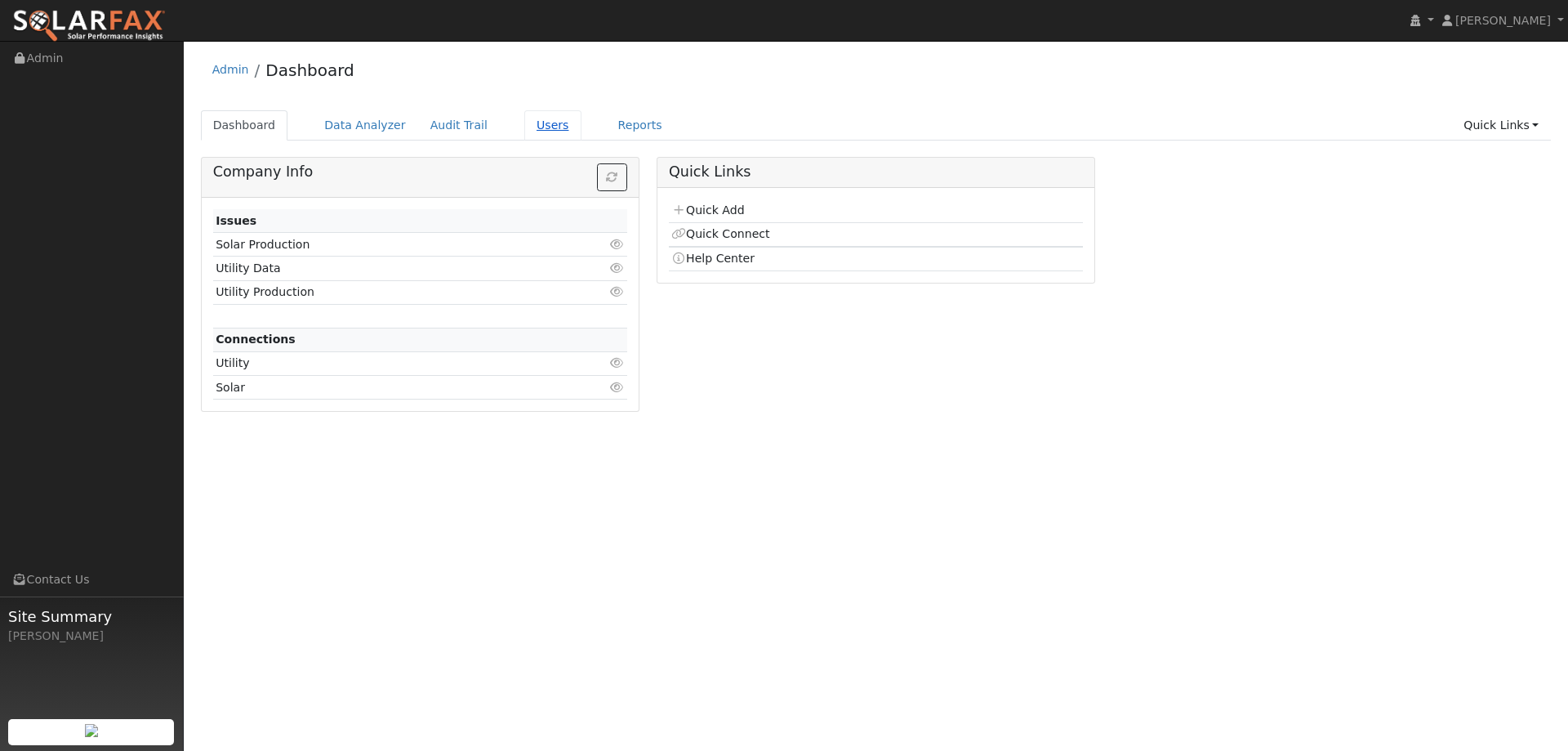
click at [529, 125] on link "Users" at bounding box center [552, 125] width 58 height 30
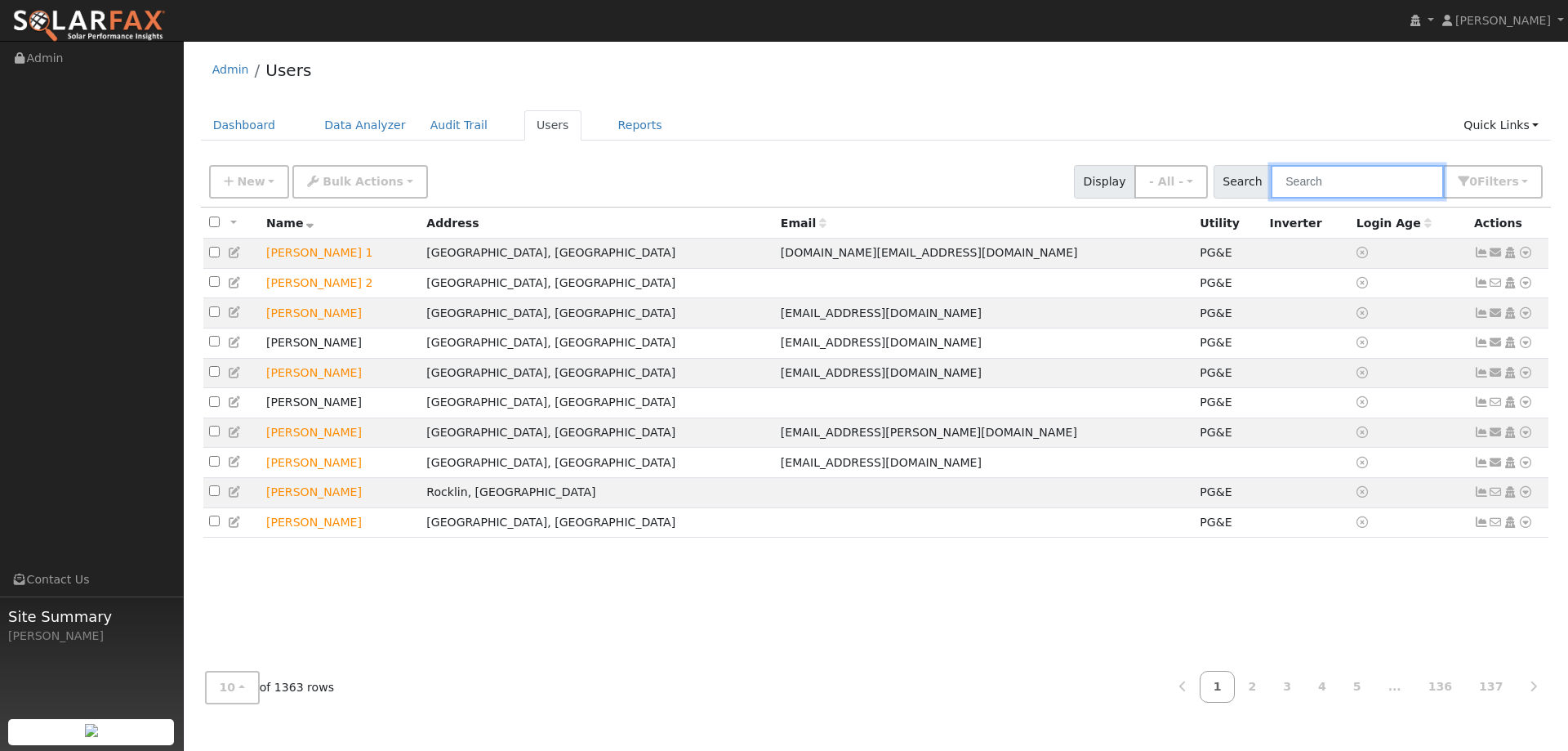
click at [1304, 185] on input "text" at bounding box center [1358, 181] width 174 height 34
paste input "[PERSON_NAME]"
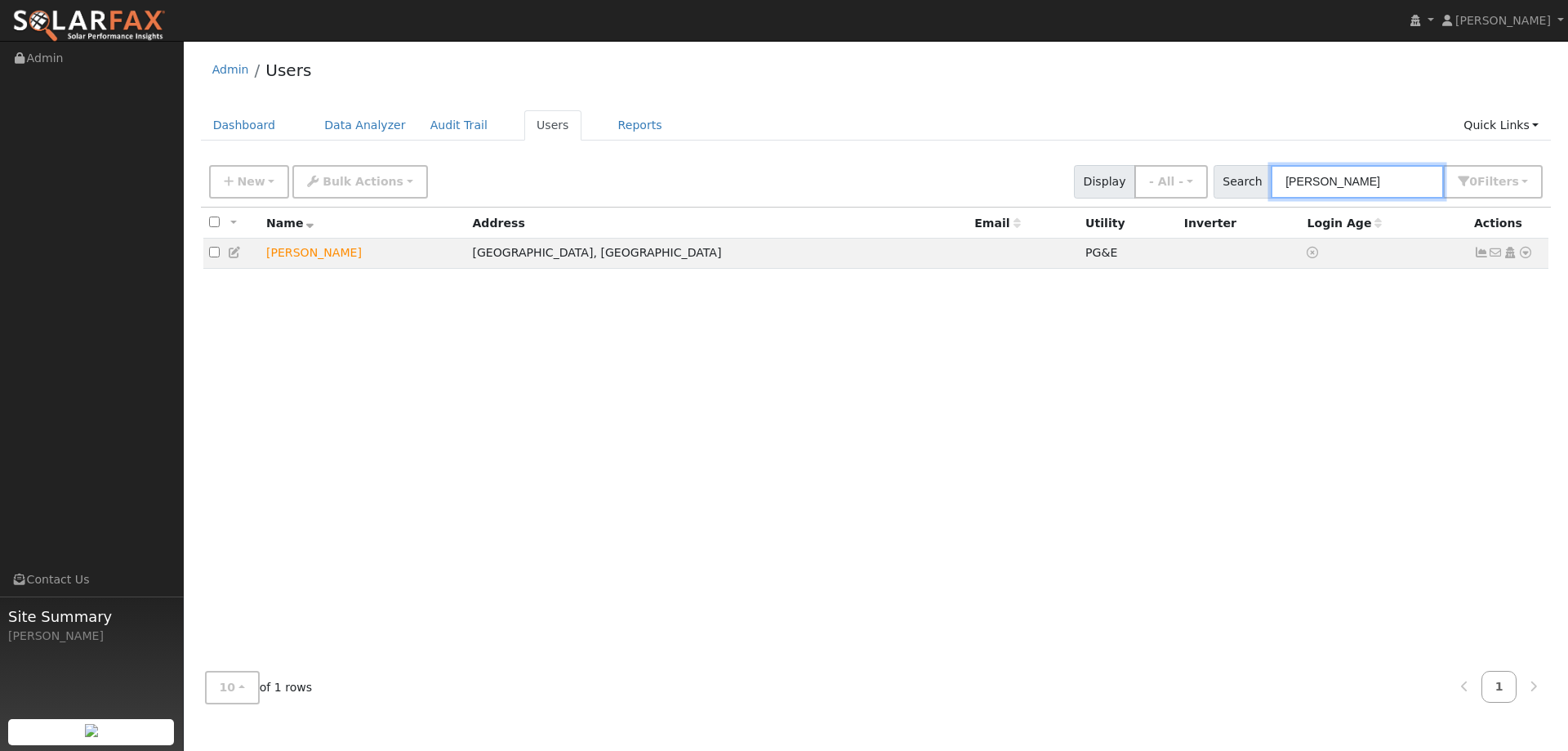
click at [1301, 188] on input "[PERSON_NAME]" at bounding box center [1358, 181] width 174 height 34
type input "[PERSON_NAME]"
click at [1521, 255] on icon at bounding box center [1525, 252] width 15 height 11
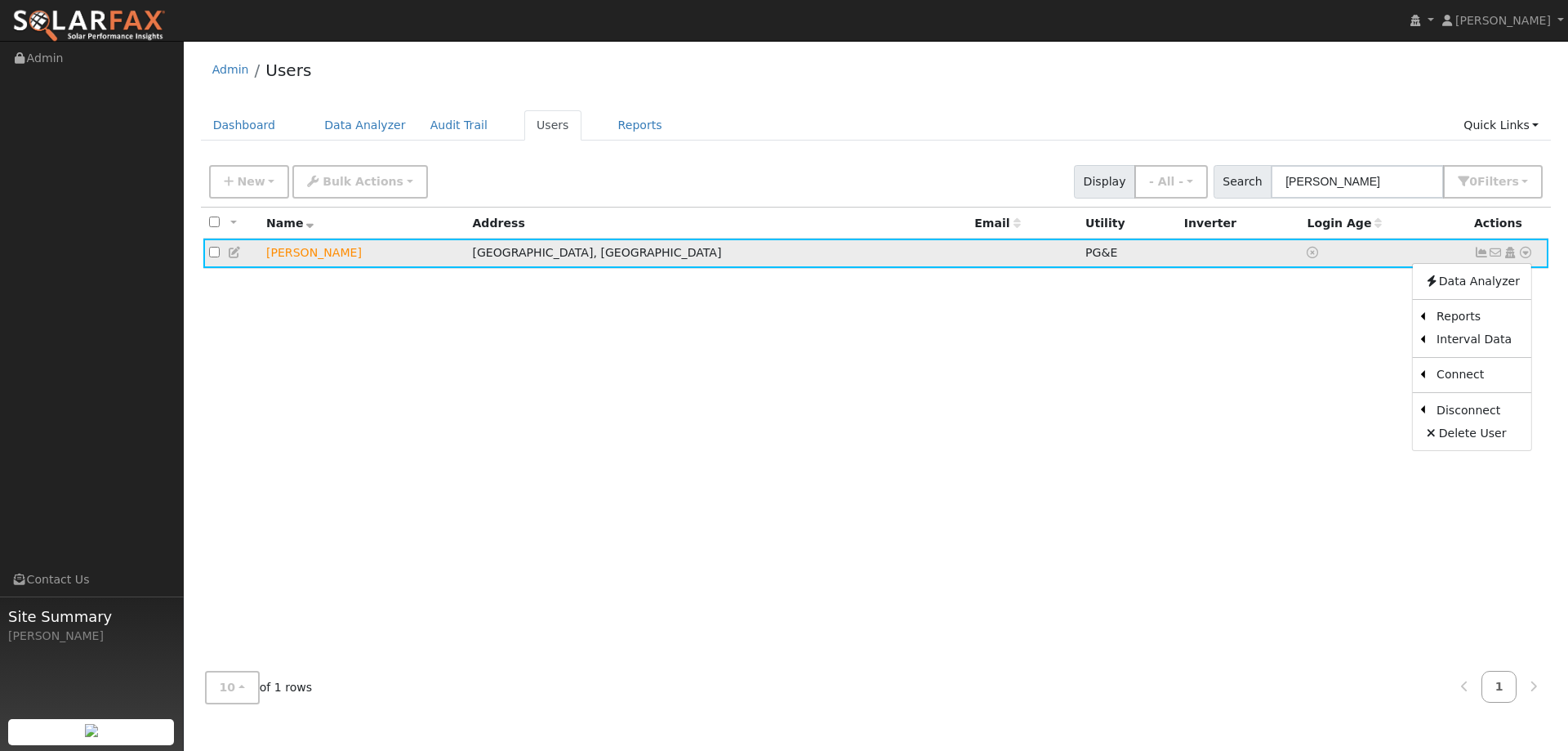
click at [236, 255] on icon at bounding box center [235, 252] width 15 height 11
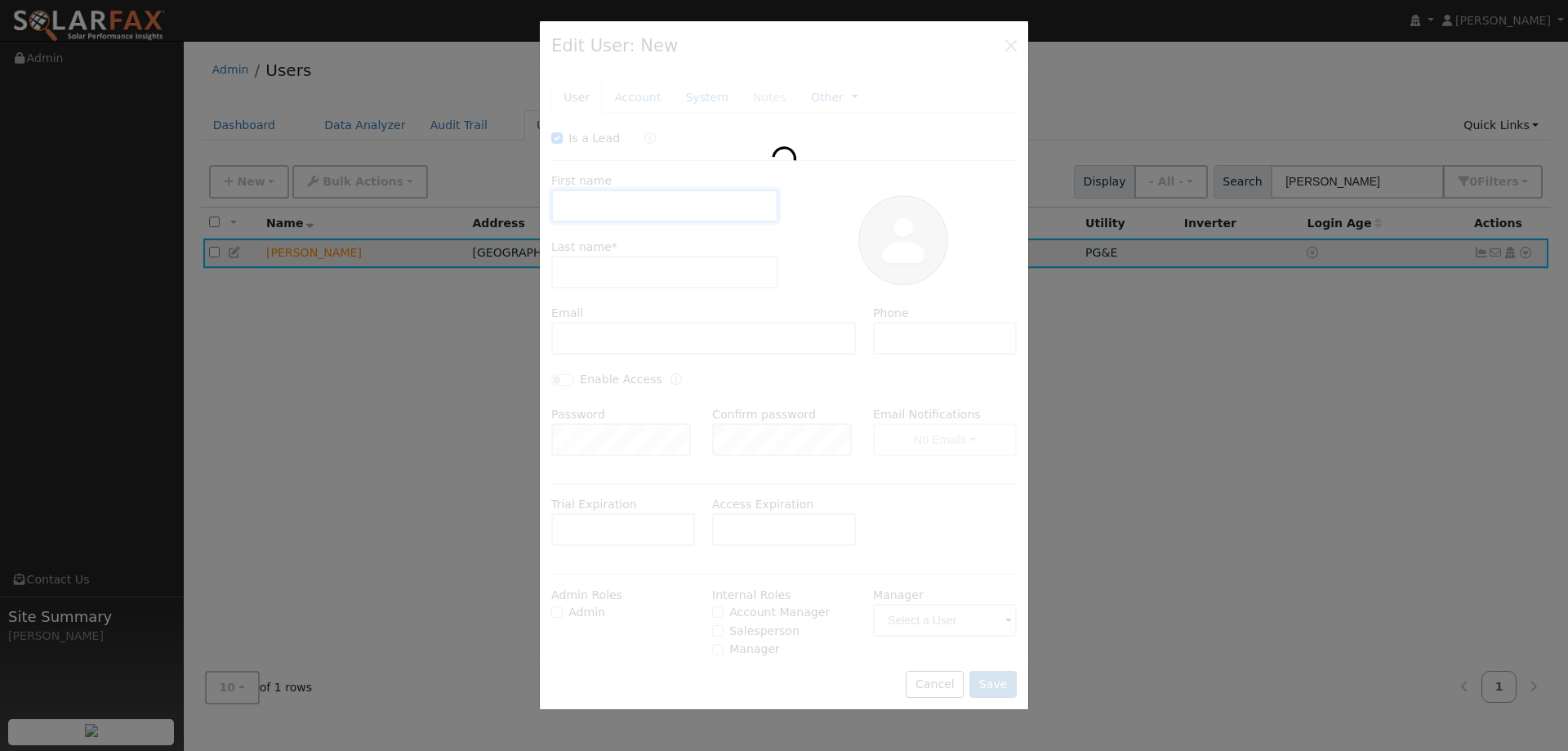
checkbox input "true"
type input "[PERSON_NAME]"
type input "[PHONE_NUMBER]"
type input "Default Account"
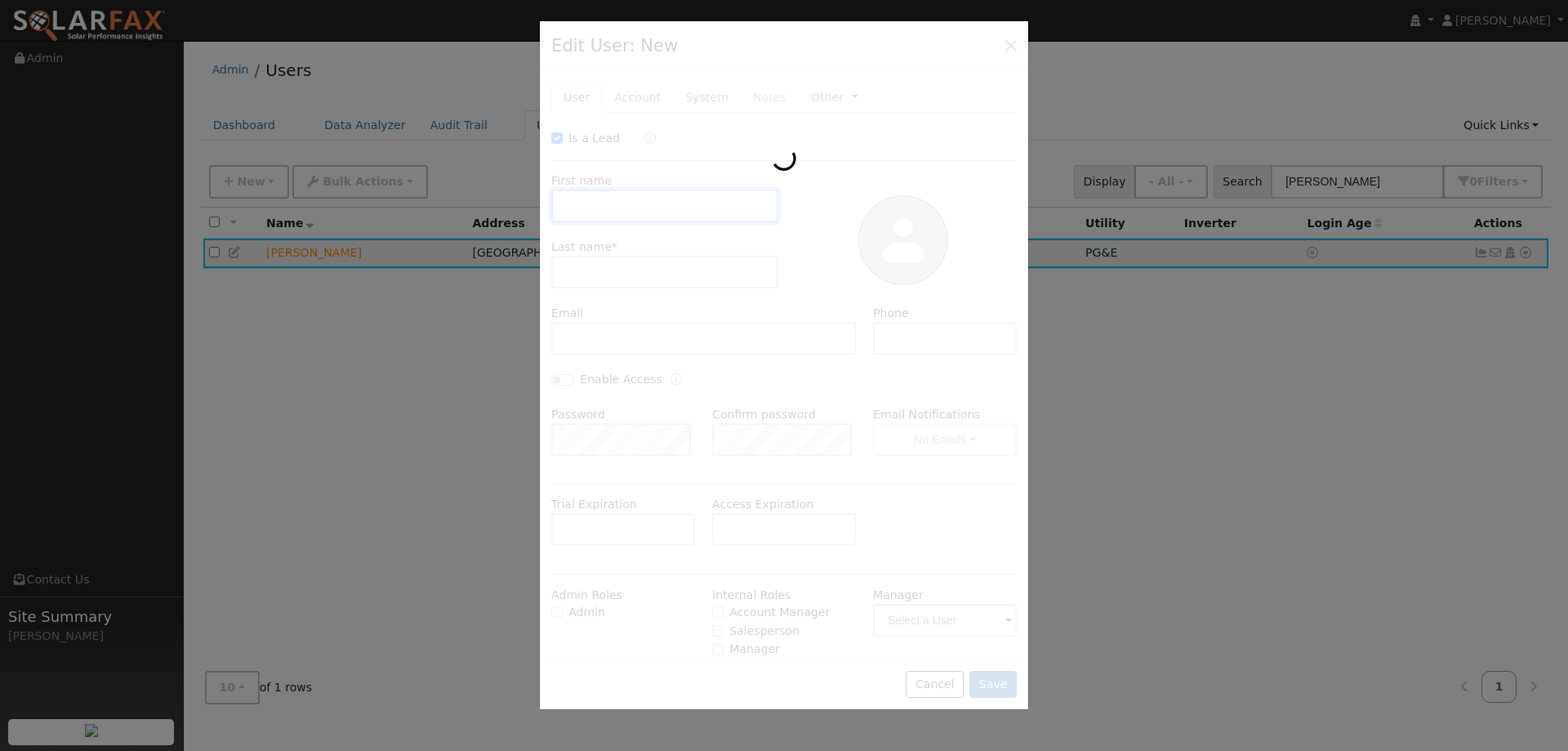
type input "[STREET_ADDRESS]"
type input "[GEOGRAPHIC_DATA]"
type input "CA"
type input "95945"
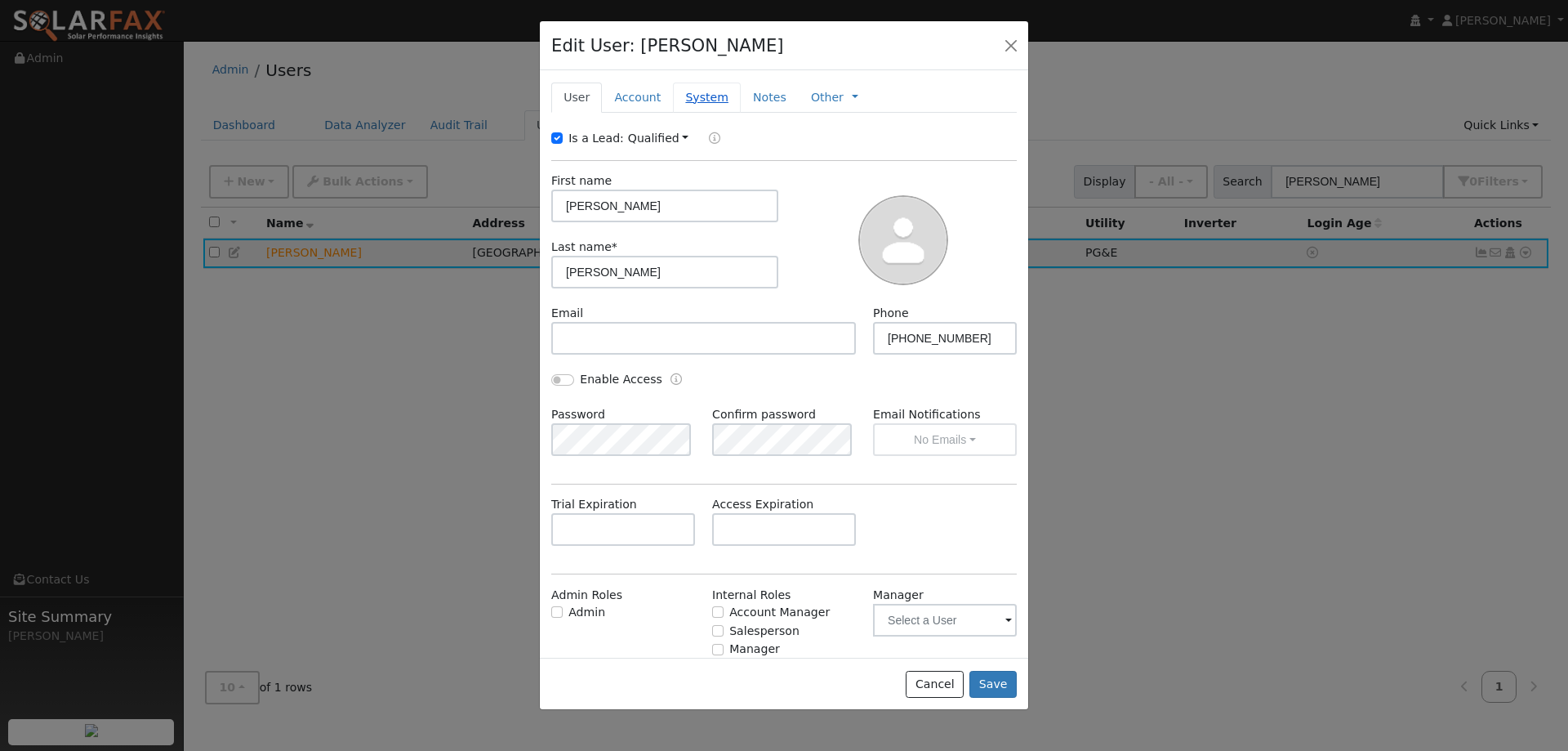
click at [692, 98] on link "System" at bounding box center [706, 97] width 68 height 30
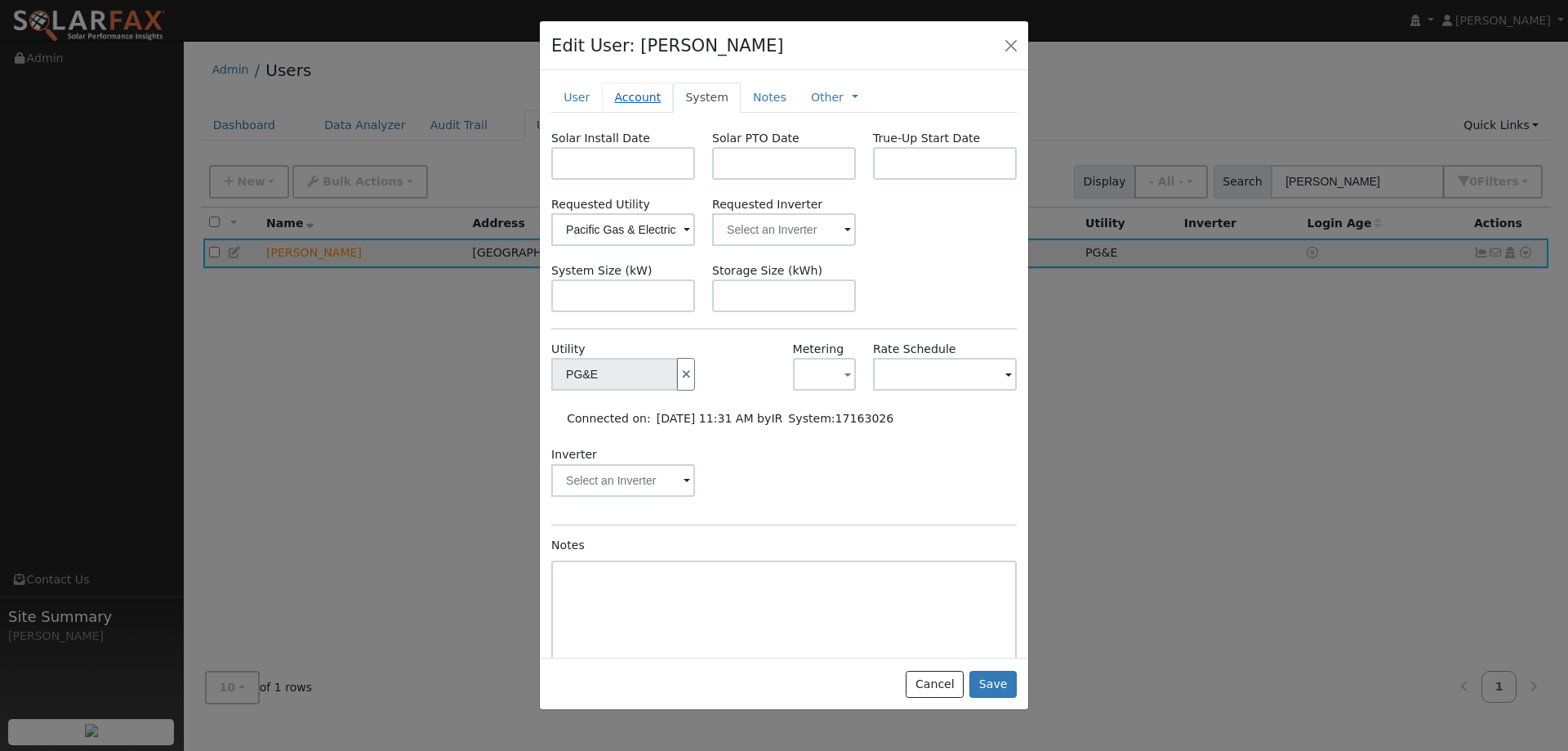
click at [625, 97] on link "Account" at bounding box center [638, 97] width 71 height 30
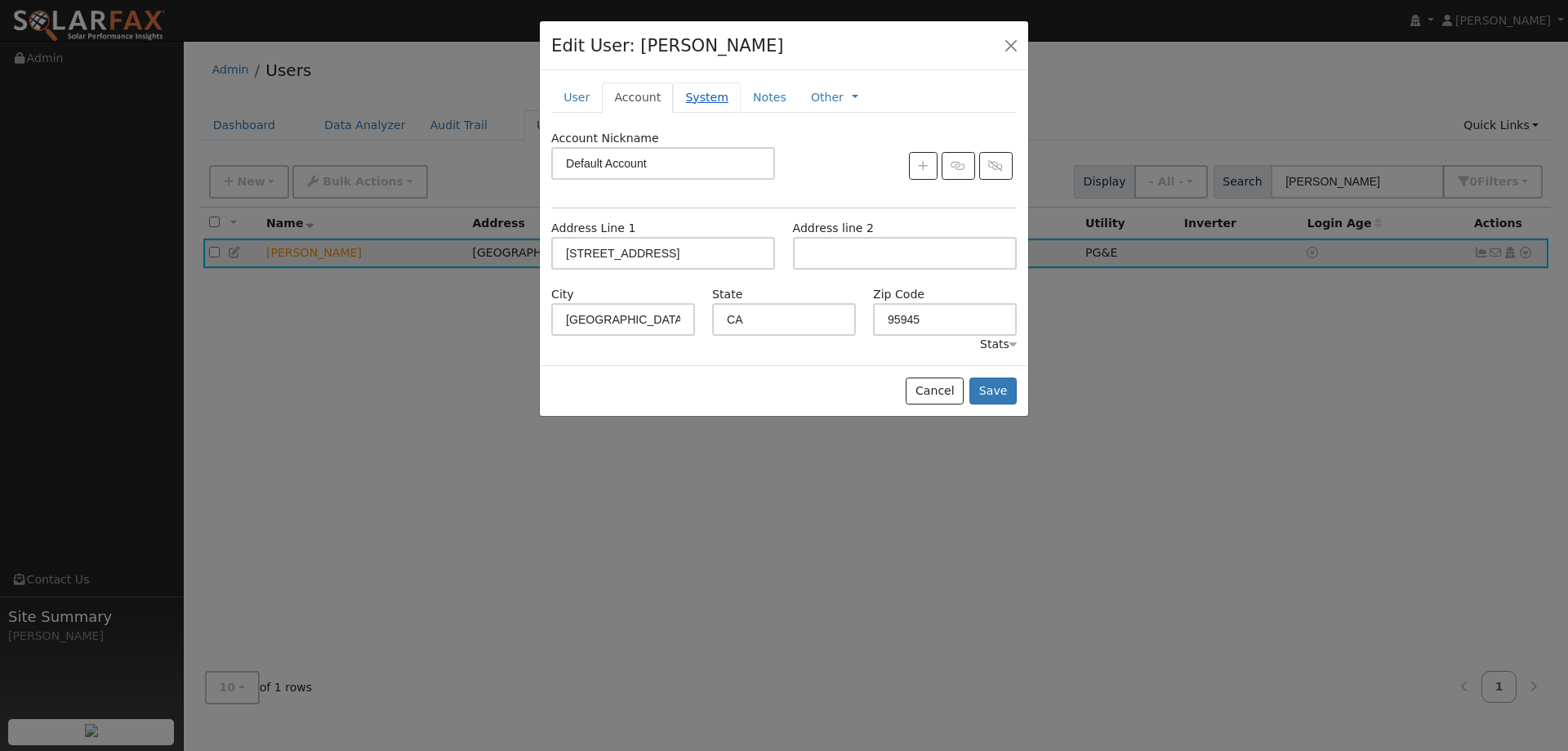
click at [690, 95] on link "System" at bounding box center [706, 97] width 68 height 30
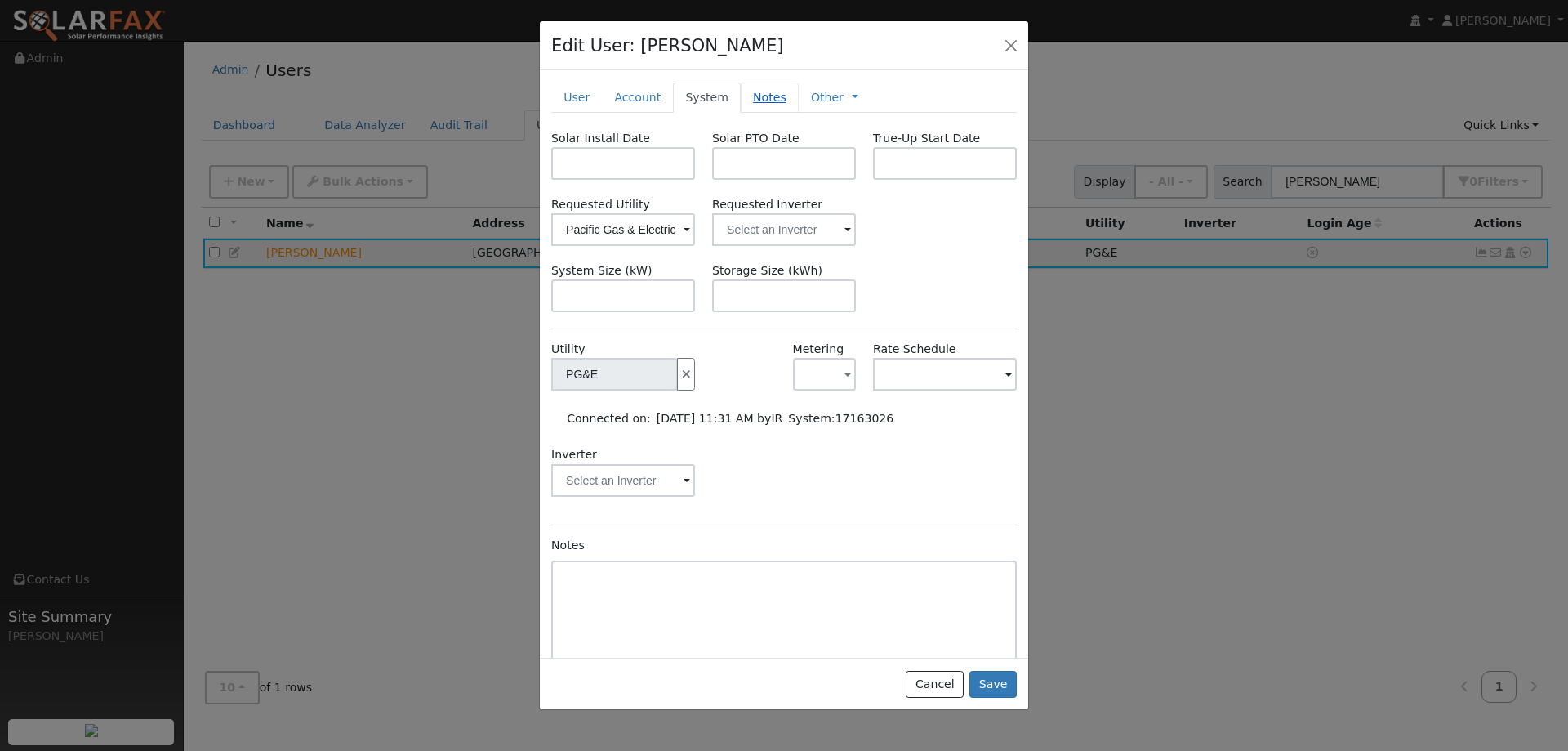
click at [765, 94] on link "Notes" at bounding box center [769, 97] width 58 height 30
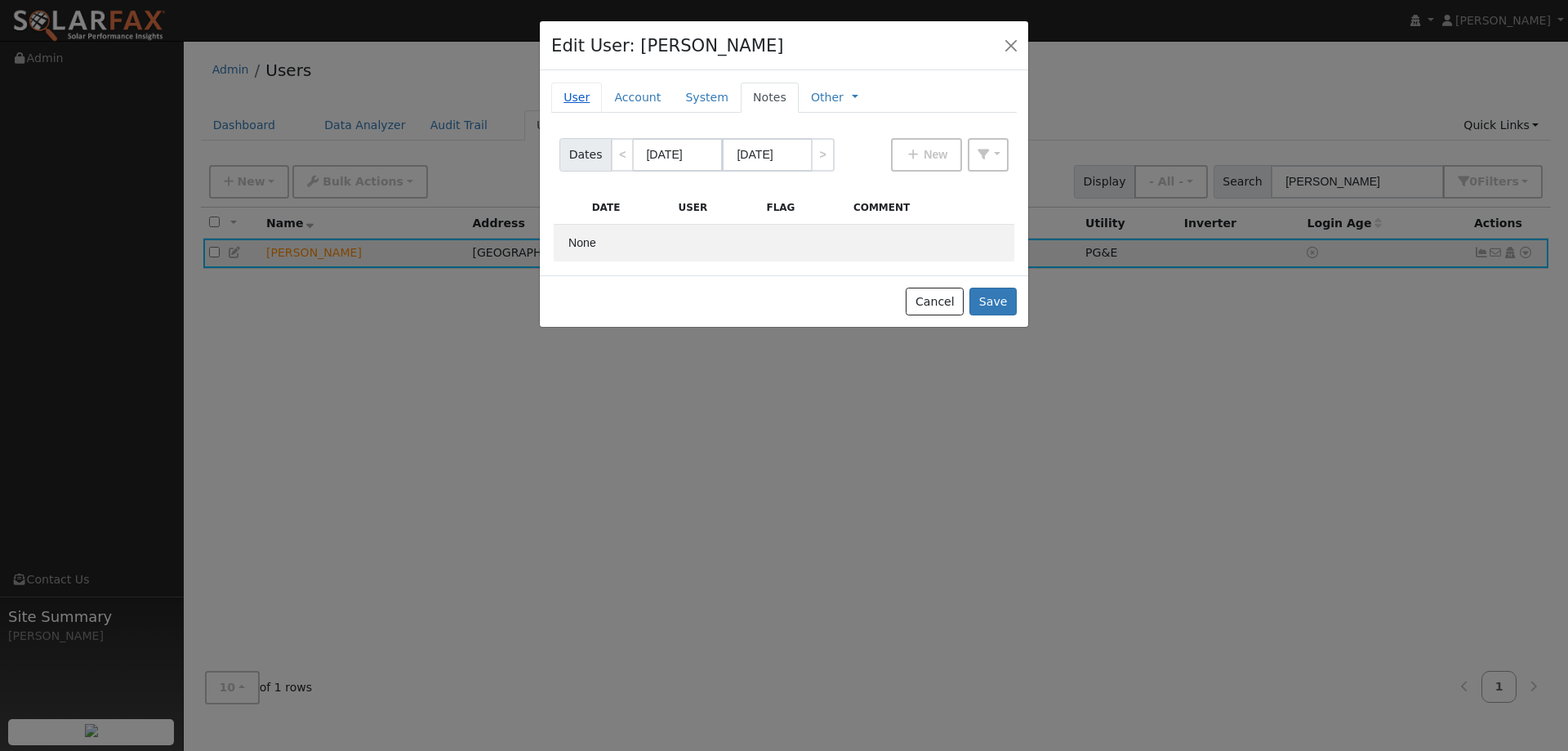
click at [594, 95] on link "User" at bounding box center [577, 97] width 51 height 30
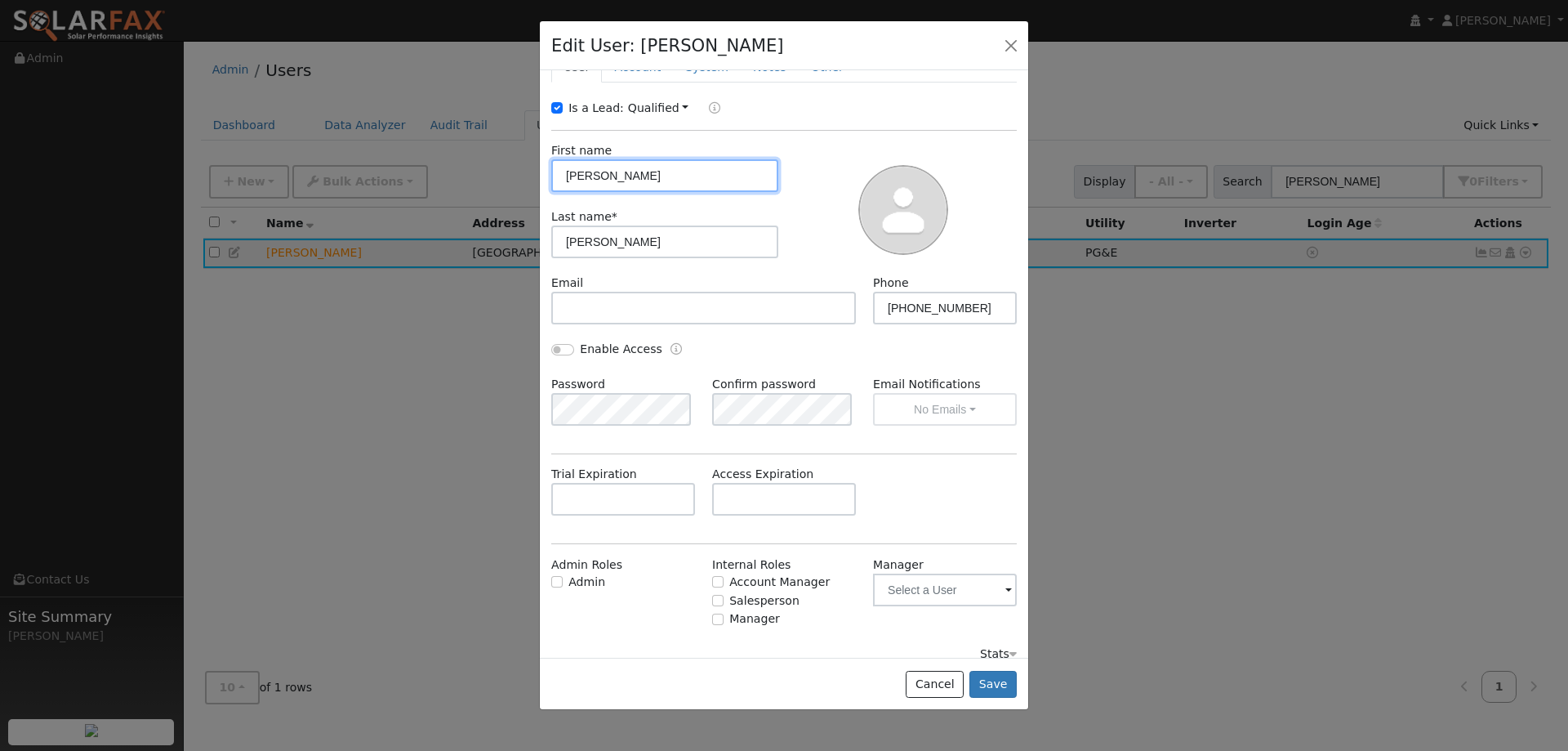
scroll to position [46, 0]
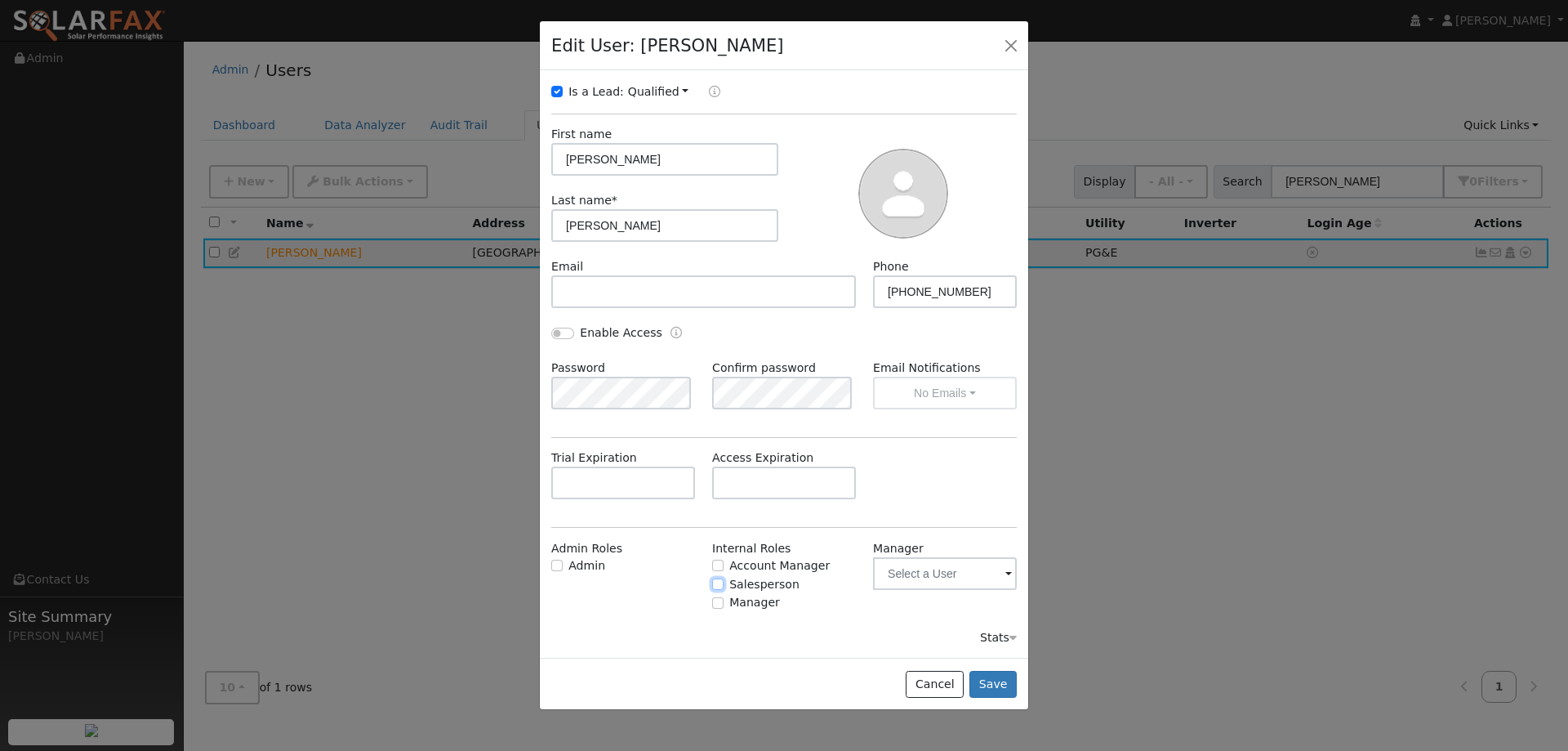
click at [715, 586] on input "Salesperson" at bounding box center [717, 583] width 11 height 11
checkbox input "true"
click at [961, 570] on input "text" at bounding box center [944, 573] width 143 height 33
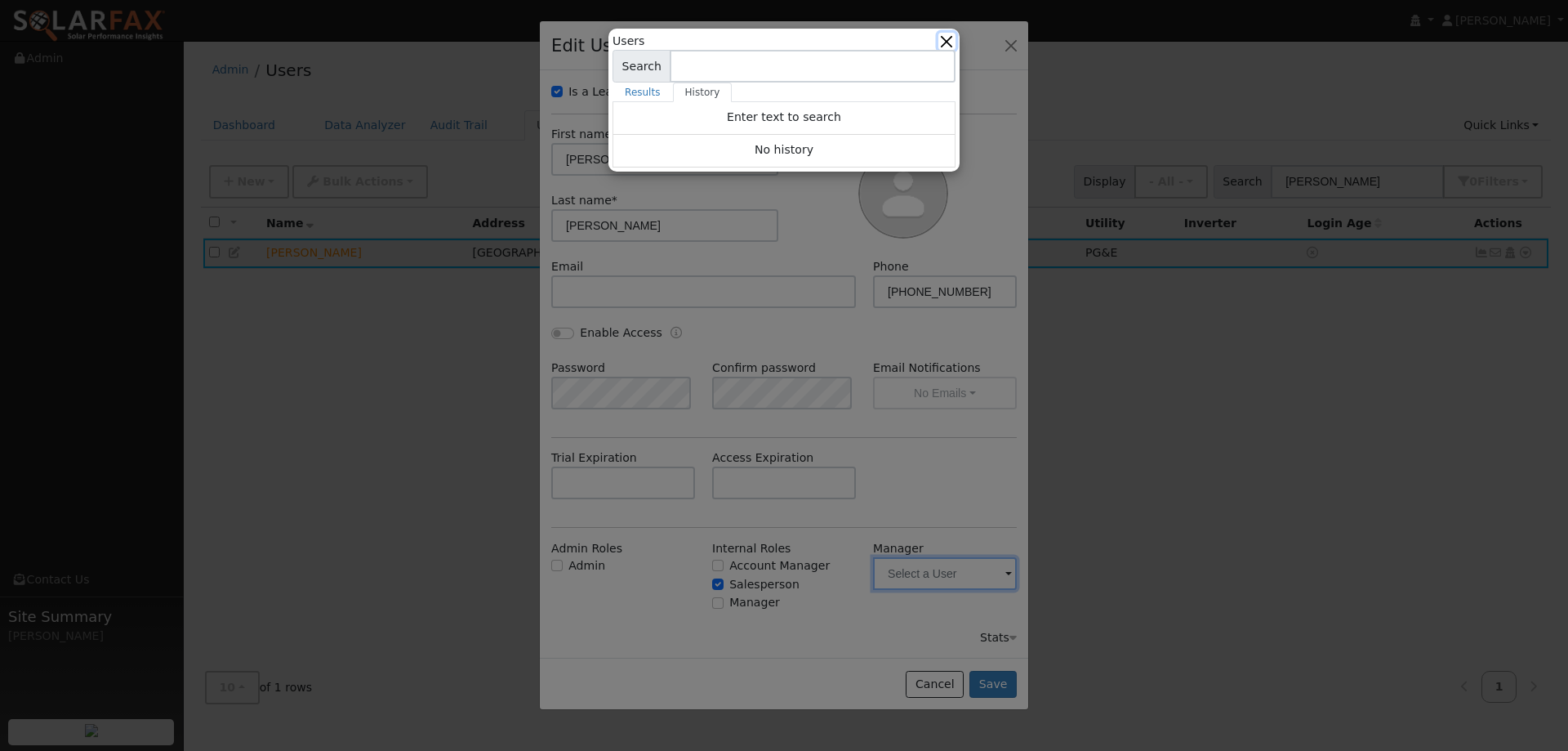
click at [949, 43] on button "button" at bounding box center [947, 41] width 17 height 17
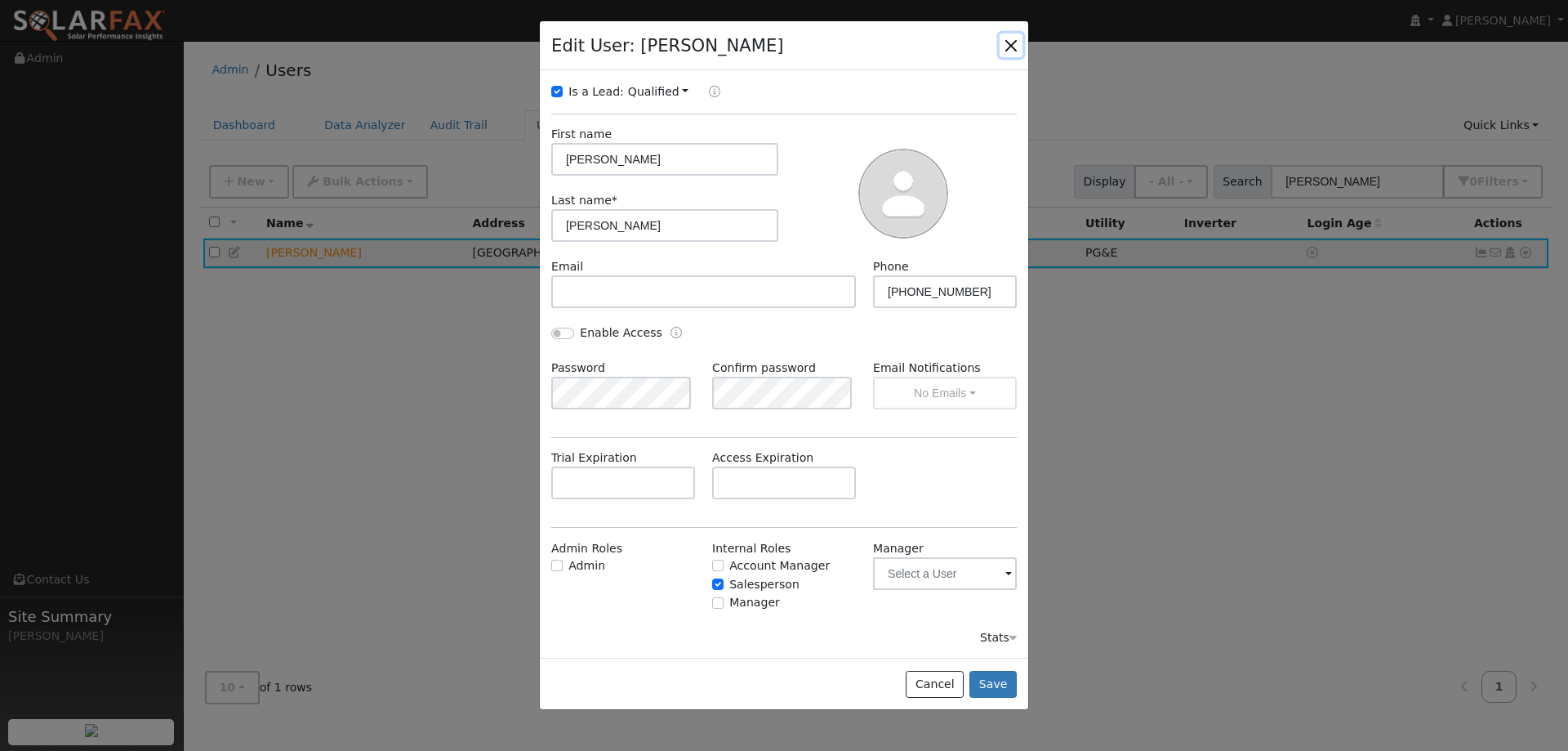
click at [1010, 46] on button "button" at bounding box center [1011, 45] width 23 height 23
